Goal: Task Accomplishment & Management: Use online tool/utility

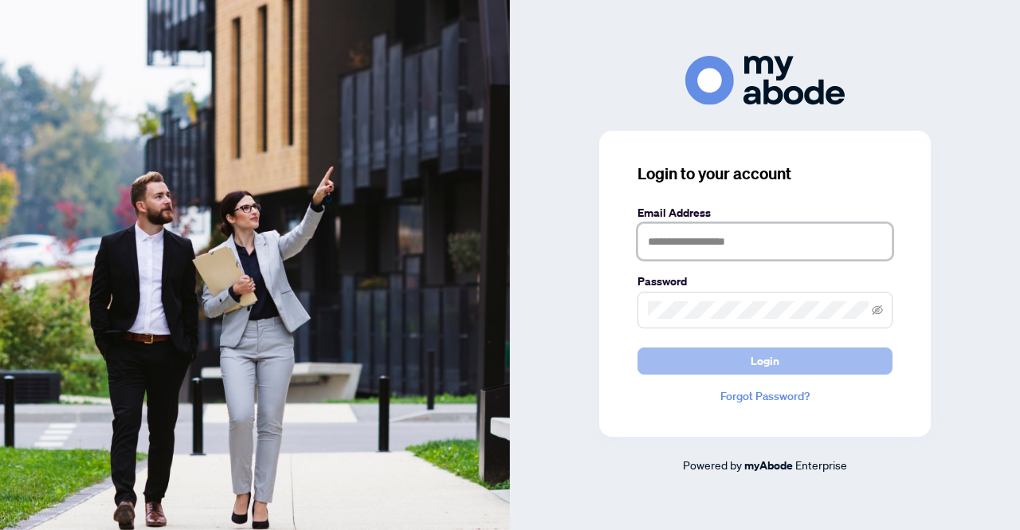
type input "**********"
click at [724, 359] on button "Login" at bounding box center [765, 361] width 255 height 27
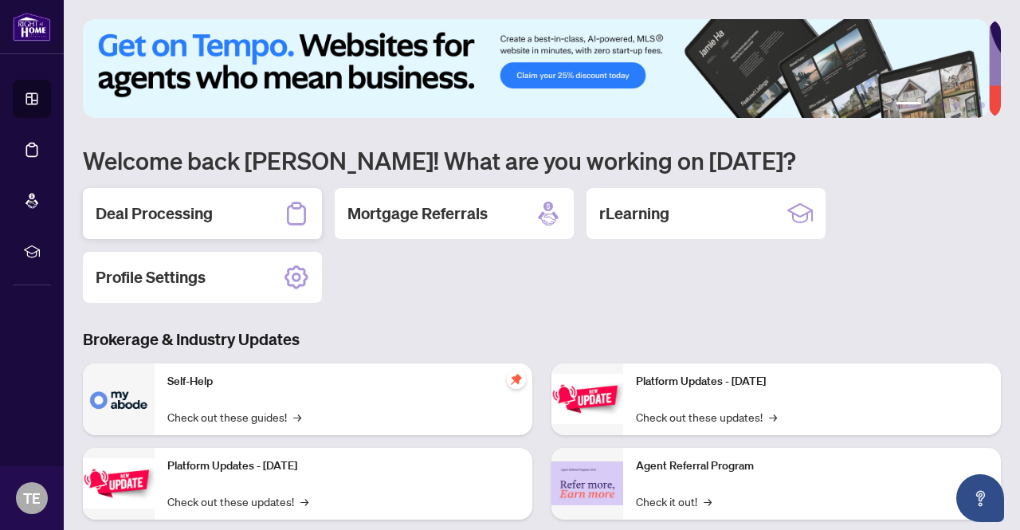
click at [209, 218] on h2 "Deal Processing" at bounding box center [154, 213] width 117 height 22
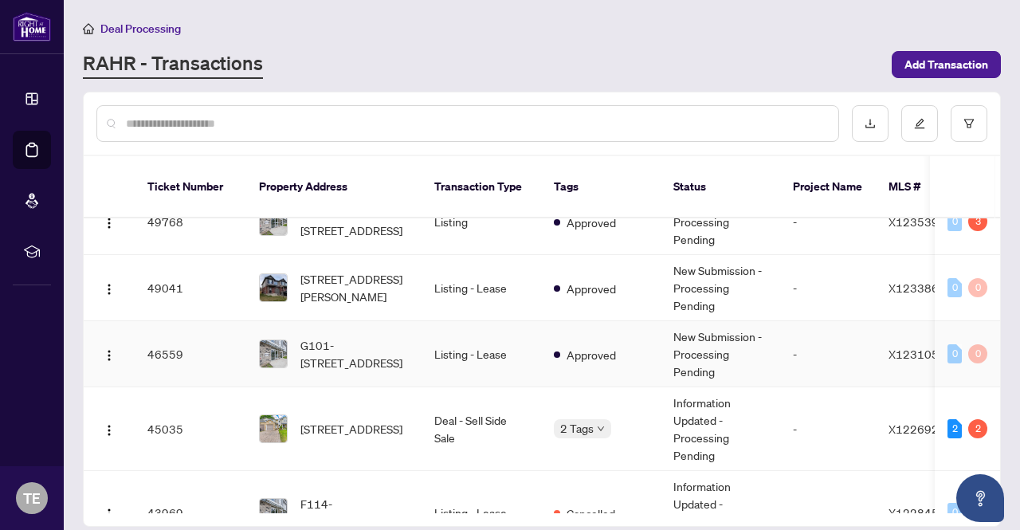
scroll to position [159, 0]
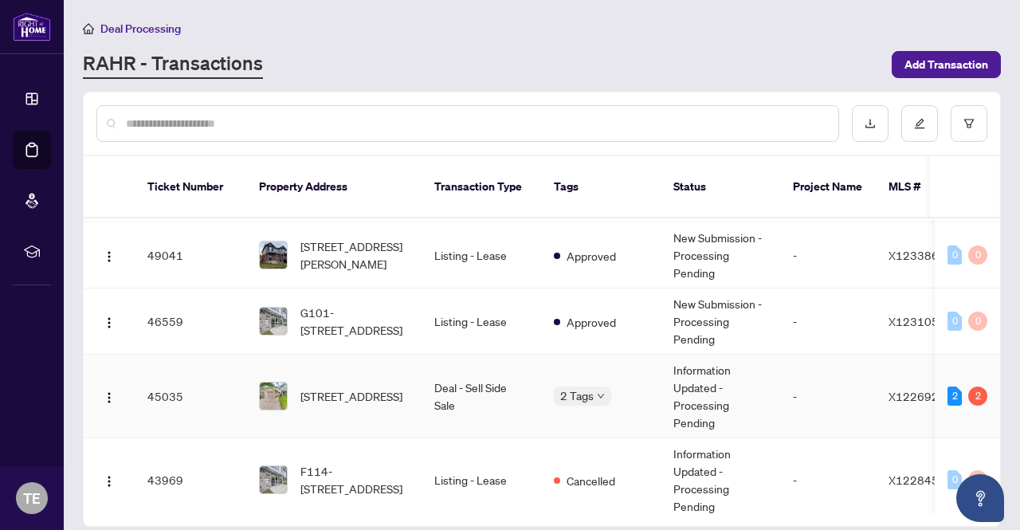
click at [493, 375] on td "Deal - Sell Side Sale" at bounding box center [482, 397] width 120 height 84
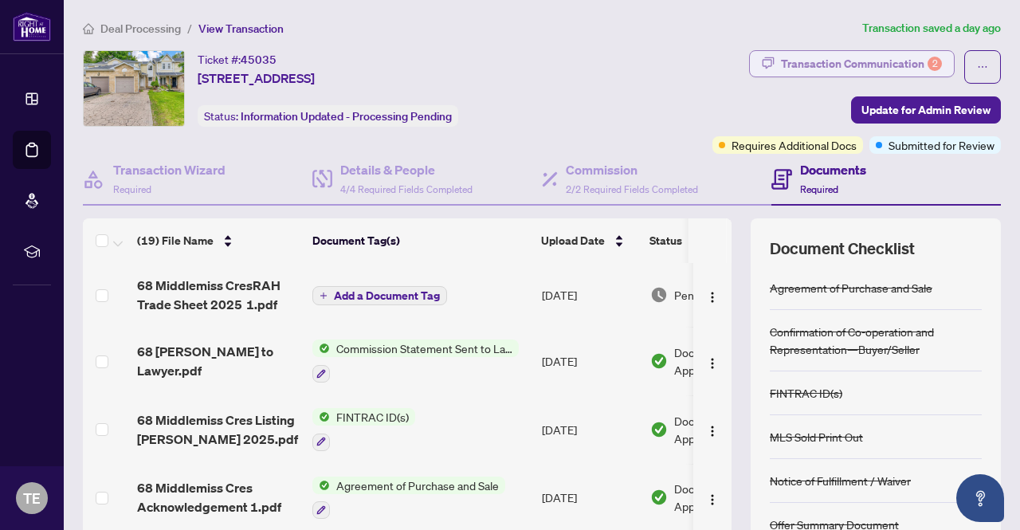
click at [831, 68] on div "Transaction Communication 2" at bounding box center [861, 64] width 161 height 26
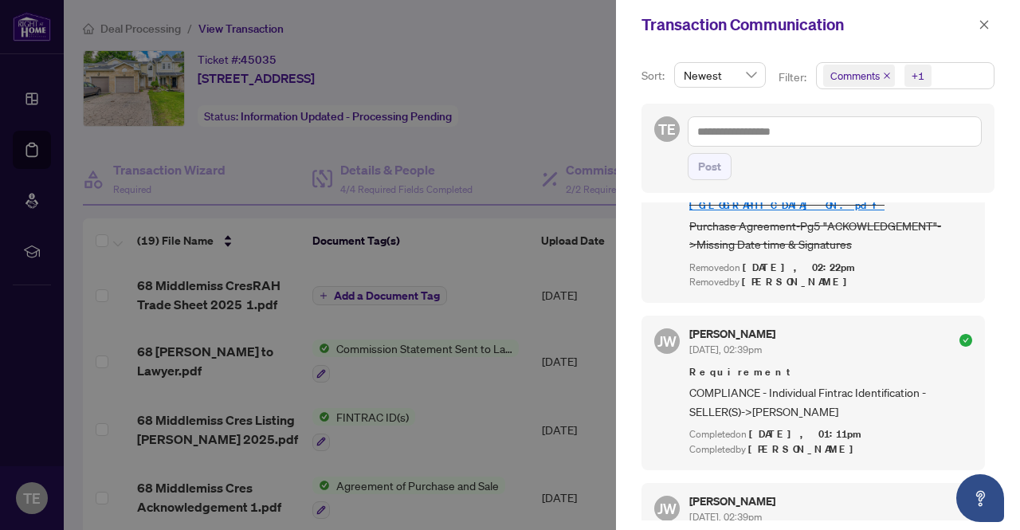
scroll to position [2970, 0]
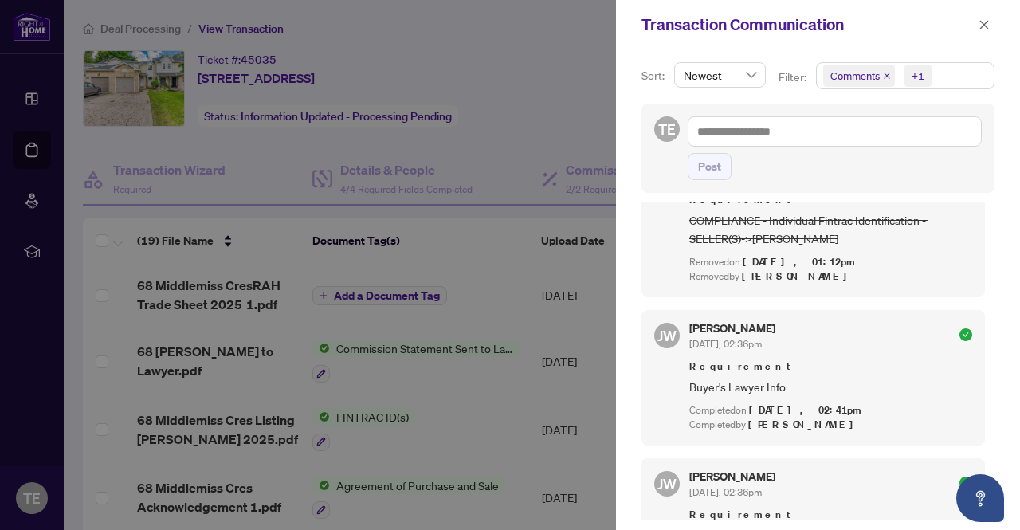
drag, startPoint x: 1019, startPoint y: 23, endPoint x: 1019, endPoint y: 71, distance: 47.8
click at [1019, 67] on div "Transaction Communication Sort: Newest Filter: Comments +1 TE Post TE [PERSON_N…" at bounding box center [818, 265] width 404 height 530
click at [988, 25] on icon "close" at bounding box center [984, 24] width 11 height 11
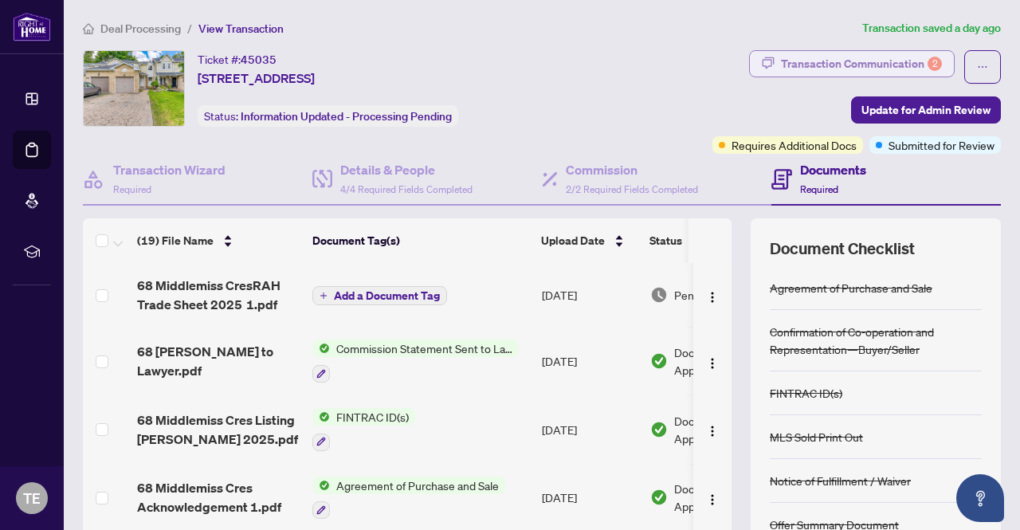
click at [807, 64] on div "Transaction Communication 2" at bounding box center [861, 64] width 161 height 26
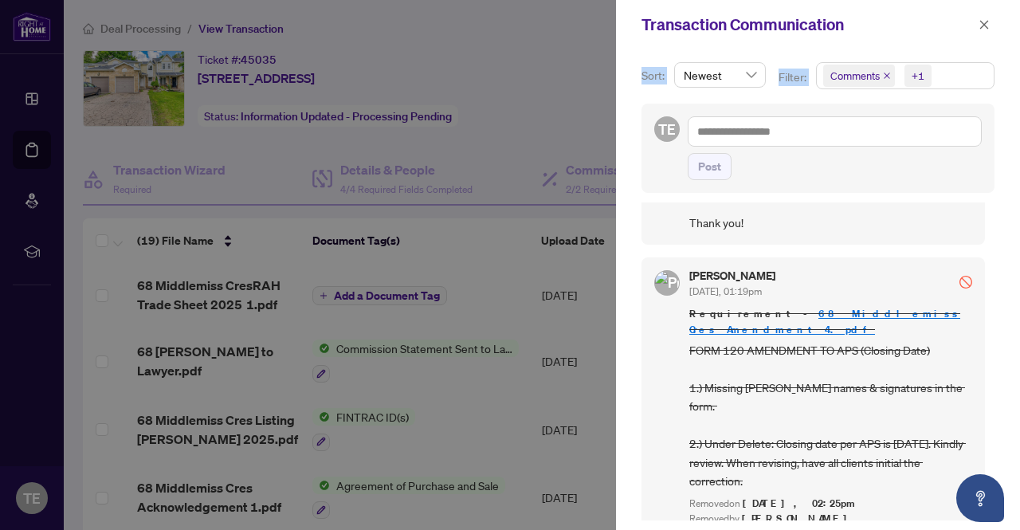
scroll to position [0, 0]
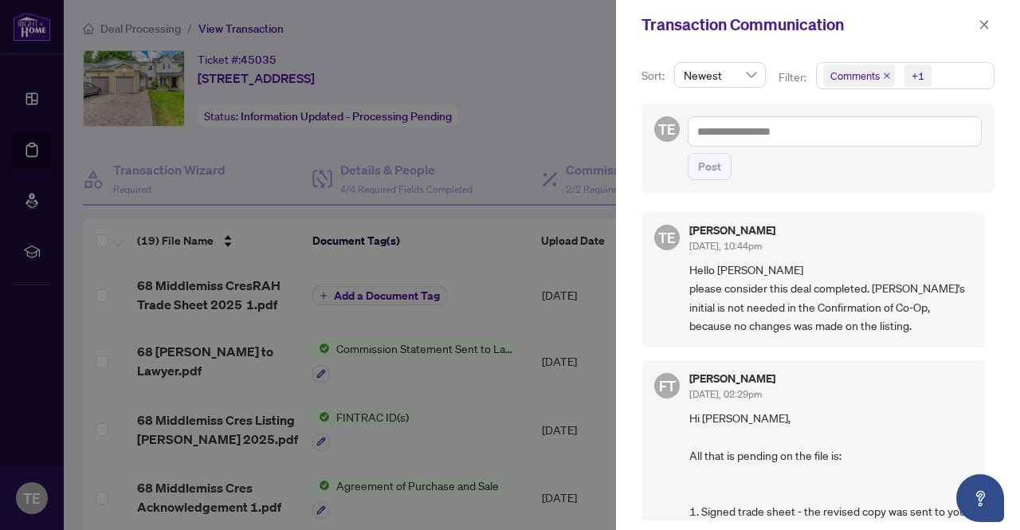
click at [990, 34] on div "Transaction Communication" at bounding box center [818, 24] width 404 height 49
click at [988, 29] on icon "close" at bounding box center [984, 24] width 11 height 11
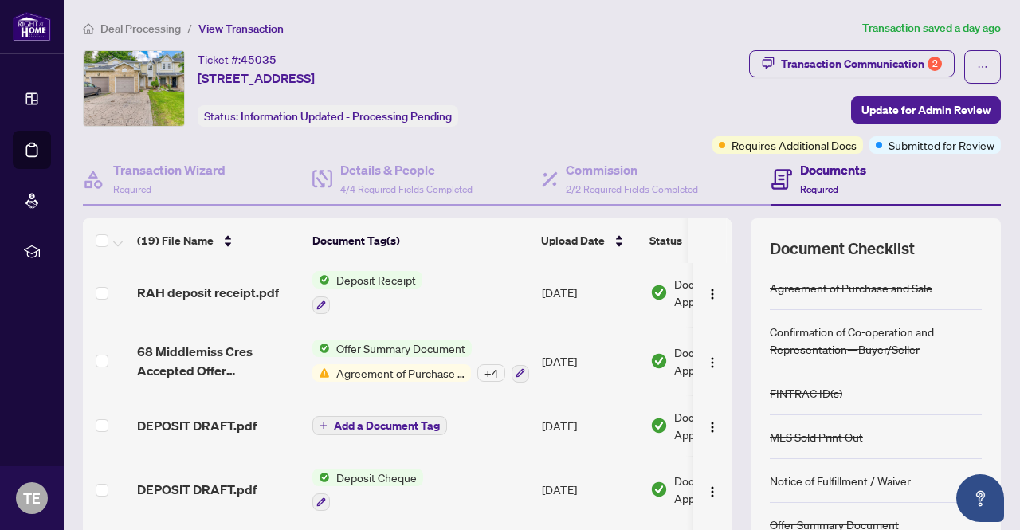
scroll to position [957, 0]
